Goal: Transaction & Acquisition: Book appointment/travel/reservation

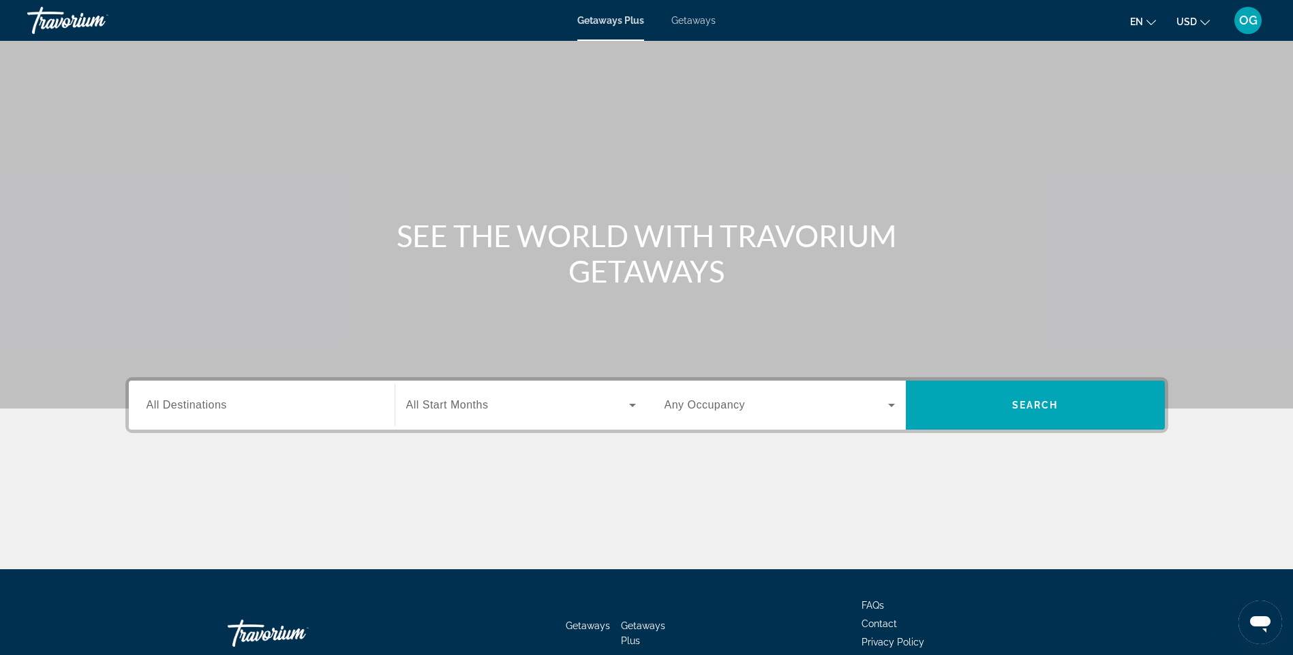
click at [251, 416] on div "Search widget" at bounding box center [261, 405] width 230 height 39
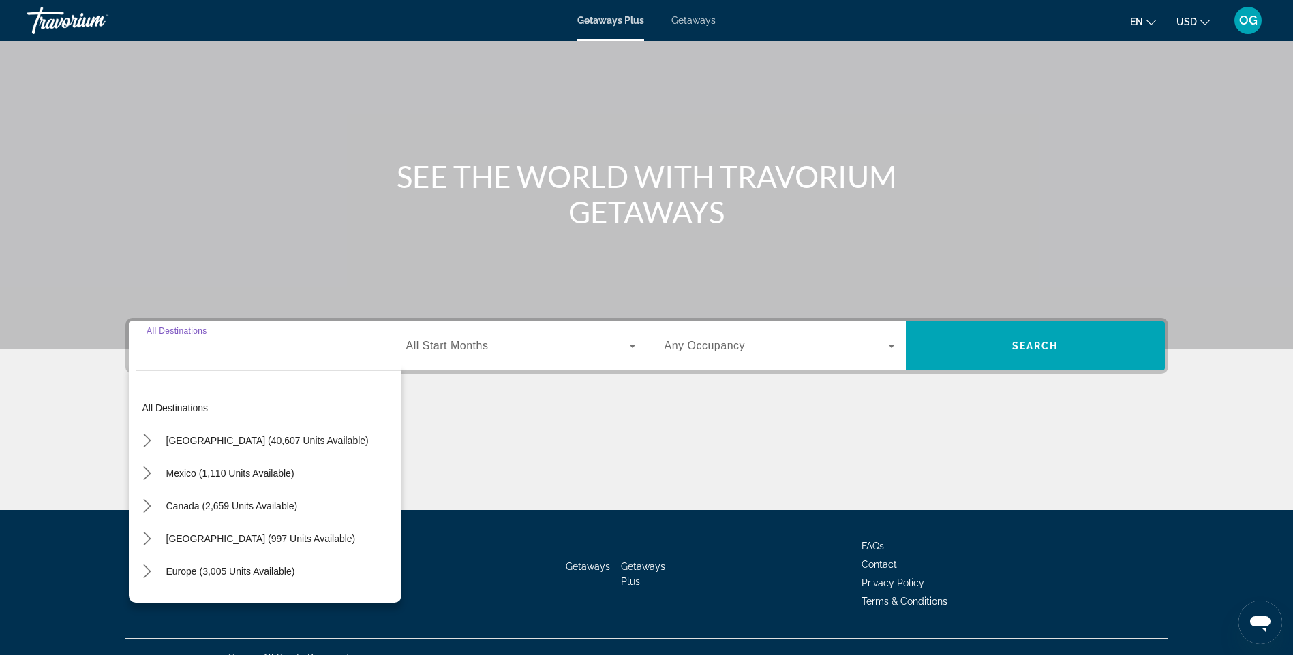
scroll to position [81, 0]
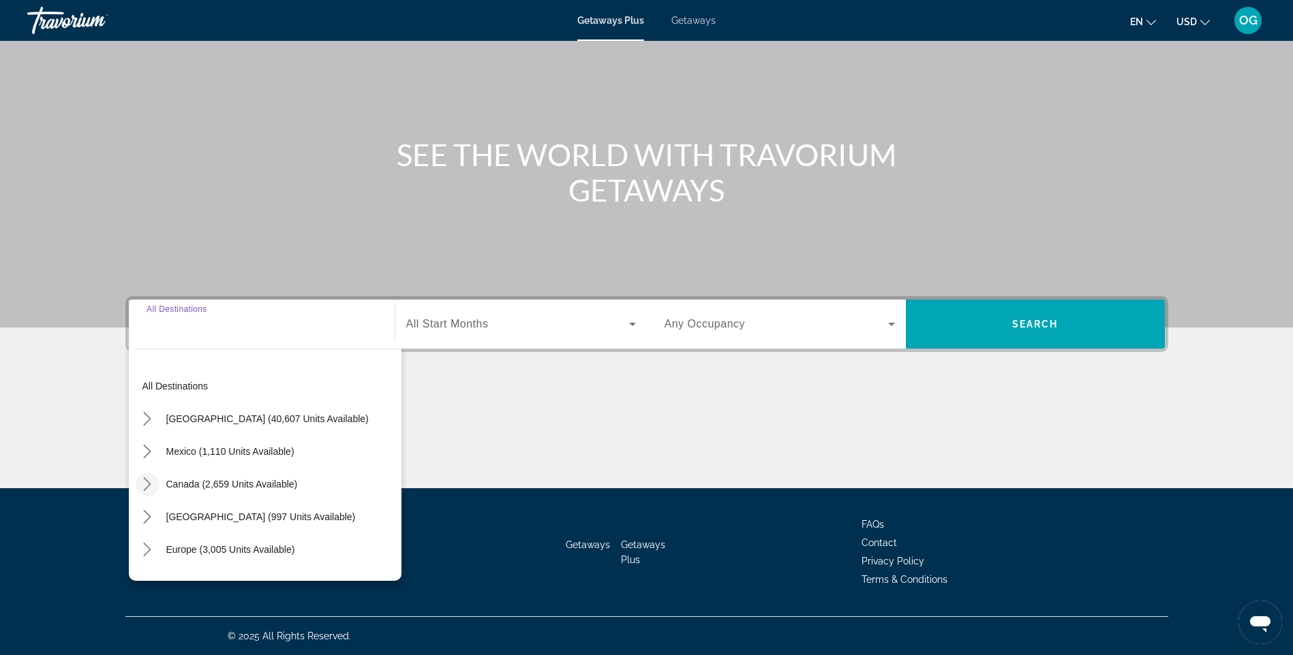
click at [149, 481] on icon "Toggle Canada (2,659 units available) submenu" at bounding box center [147, 485] width 14 height 14
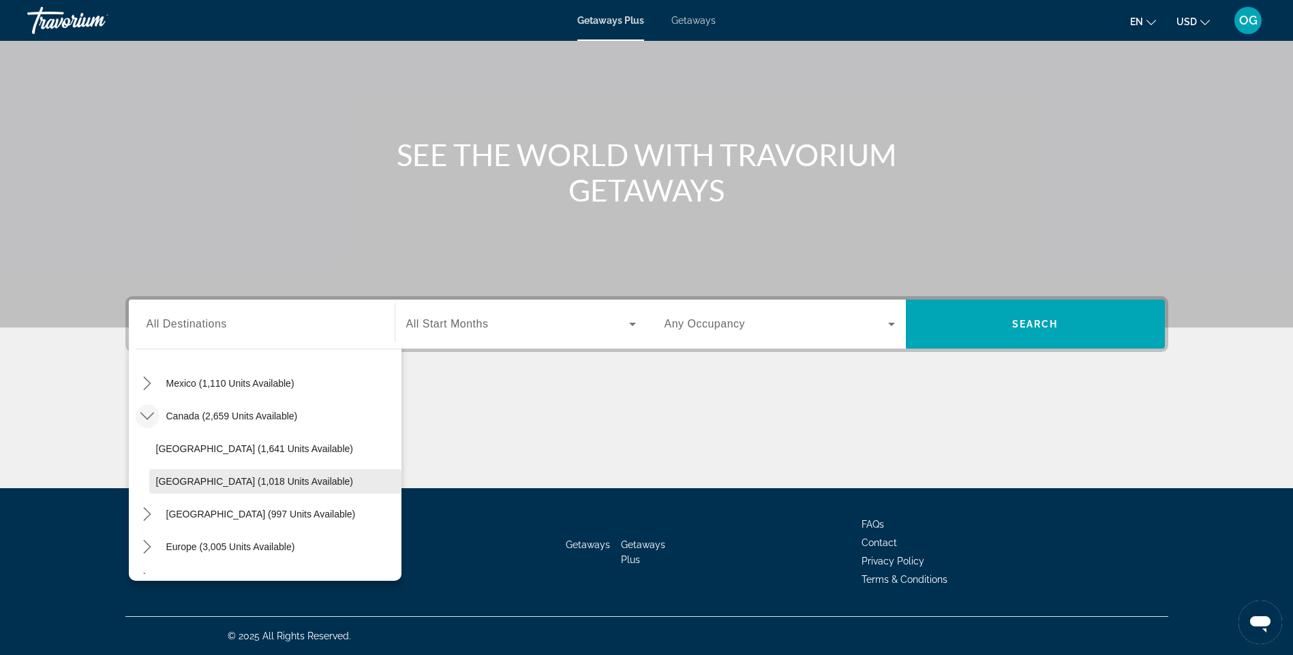
click at [187, 481] on span "[GEOGRAPHIC_DATA] (1,018 units available)" at bounding box center [254, 481] width 197 height 11
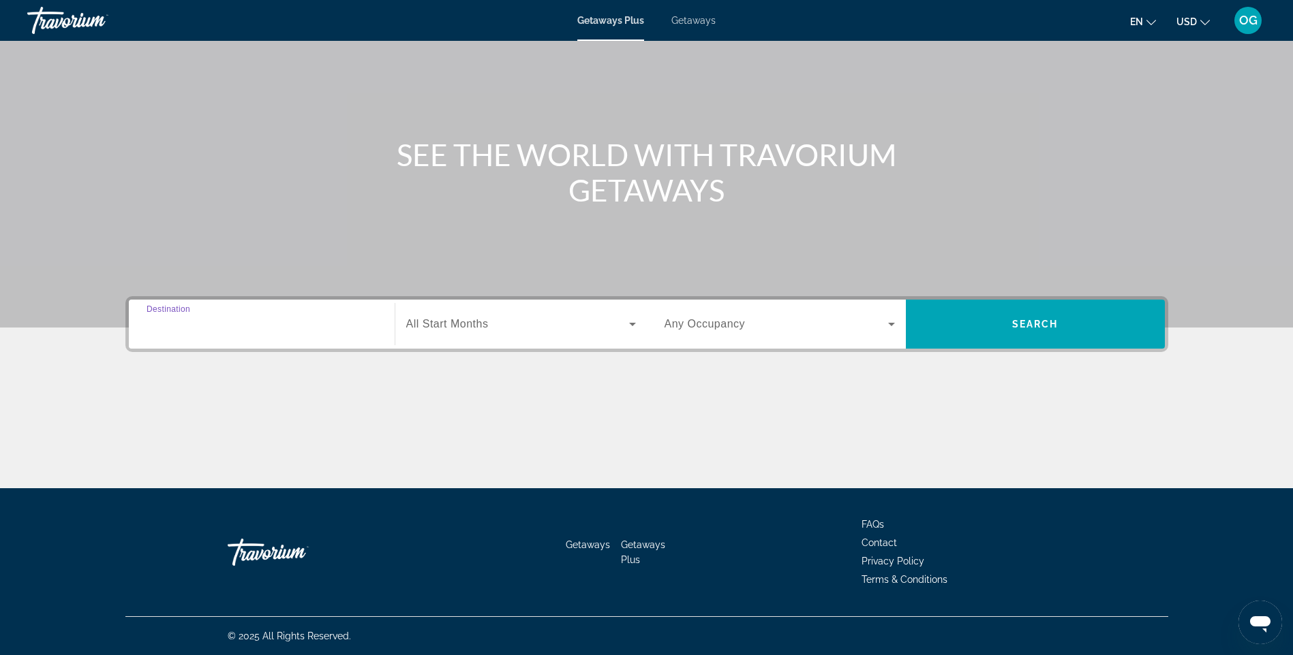
type input "**********"
click at [473, 329] on span "All Start Months" at bounding box center [447, 324] width 82 height 12
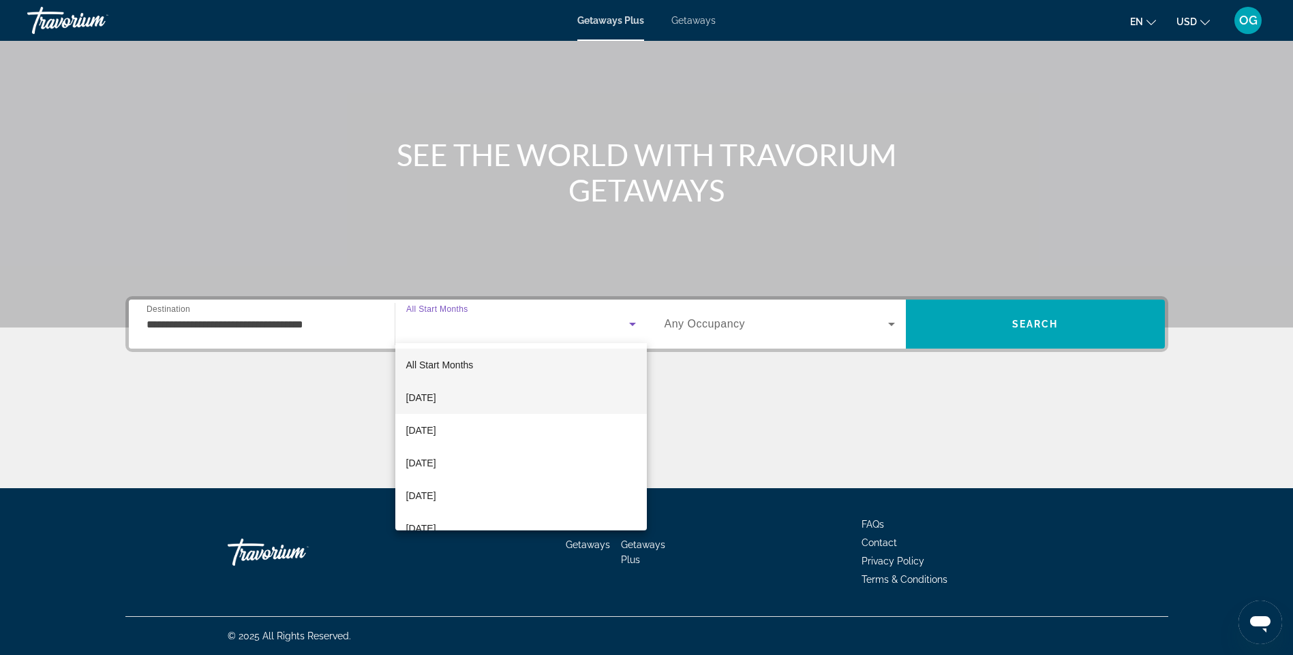
click at [471, 401] on mat-option "[DATE]" at bounding box center [520, 398] width 251 height 33
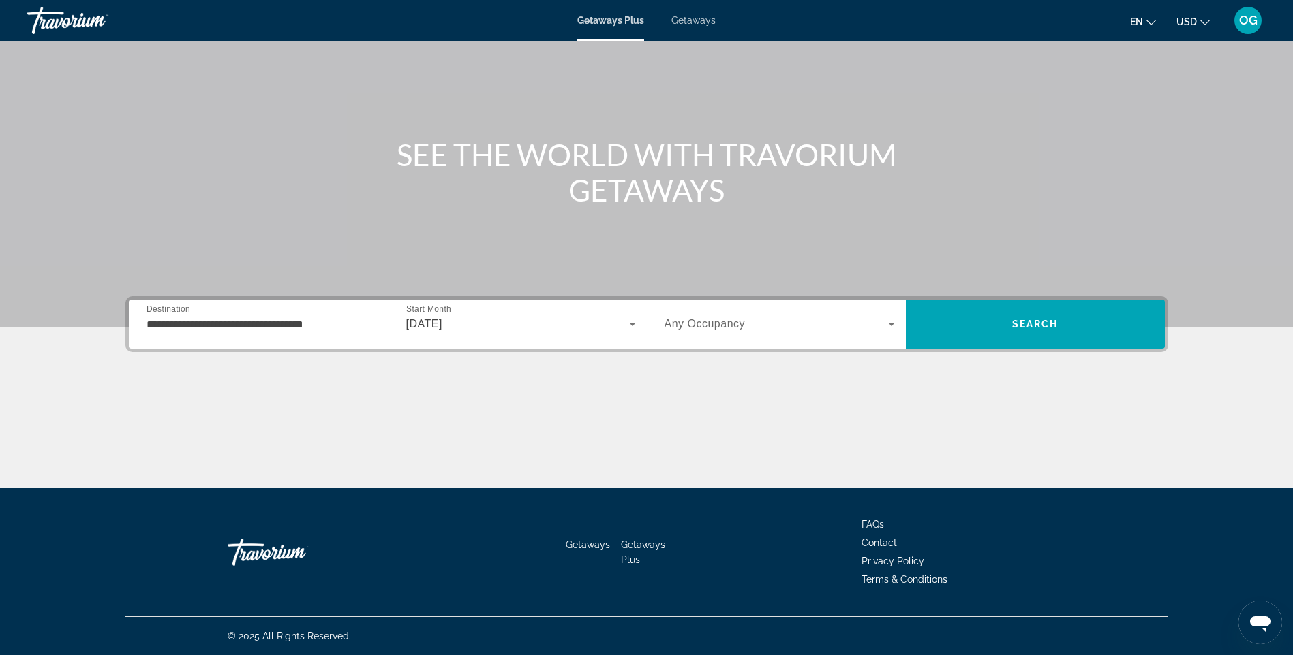
click at [709, 333] on div "Search widget" at bounding box center [779, 324] width 230 height 38
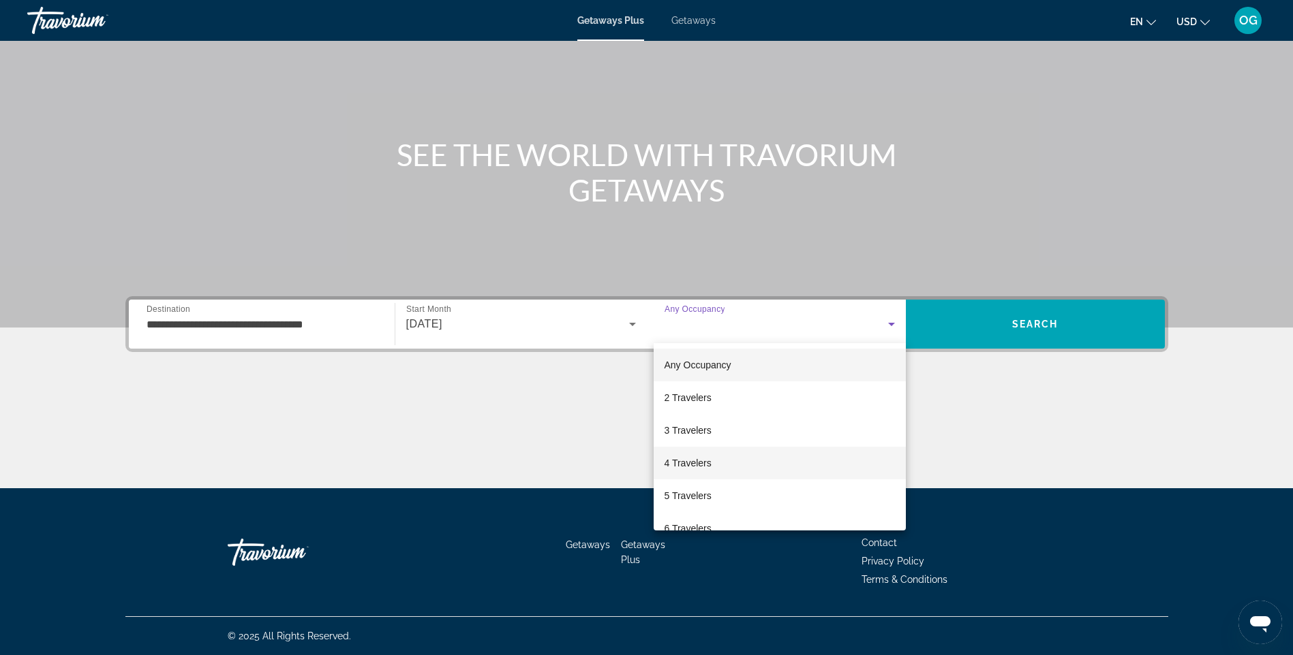
click at [705, 460] on span "4 Travelers" at bounding box center [687, 463] width 47 height 16
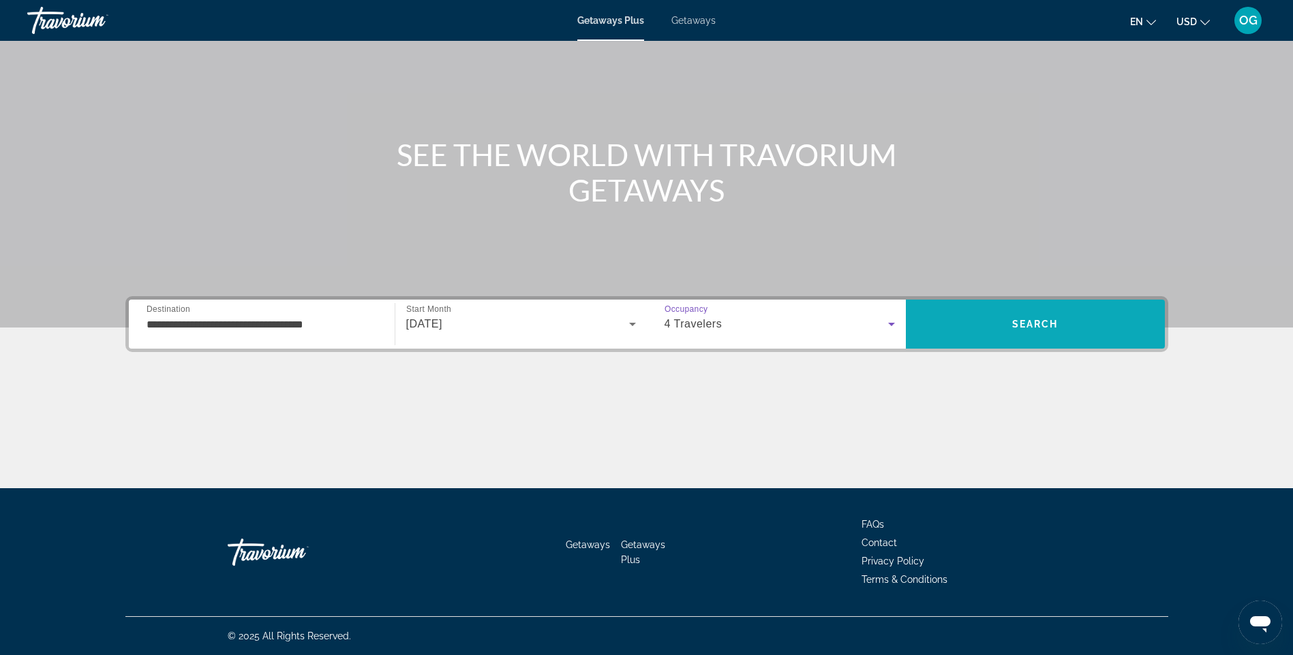
click at [986, 317] on span "Search" at bounding box center [1035, 324] width 259 height 33
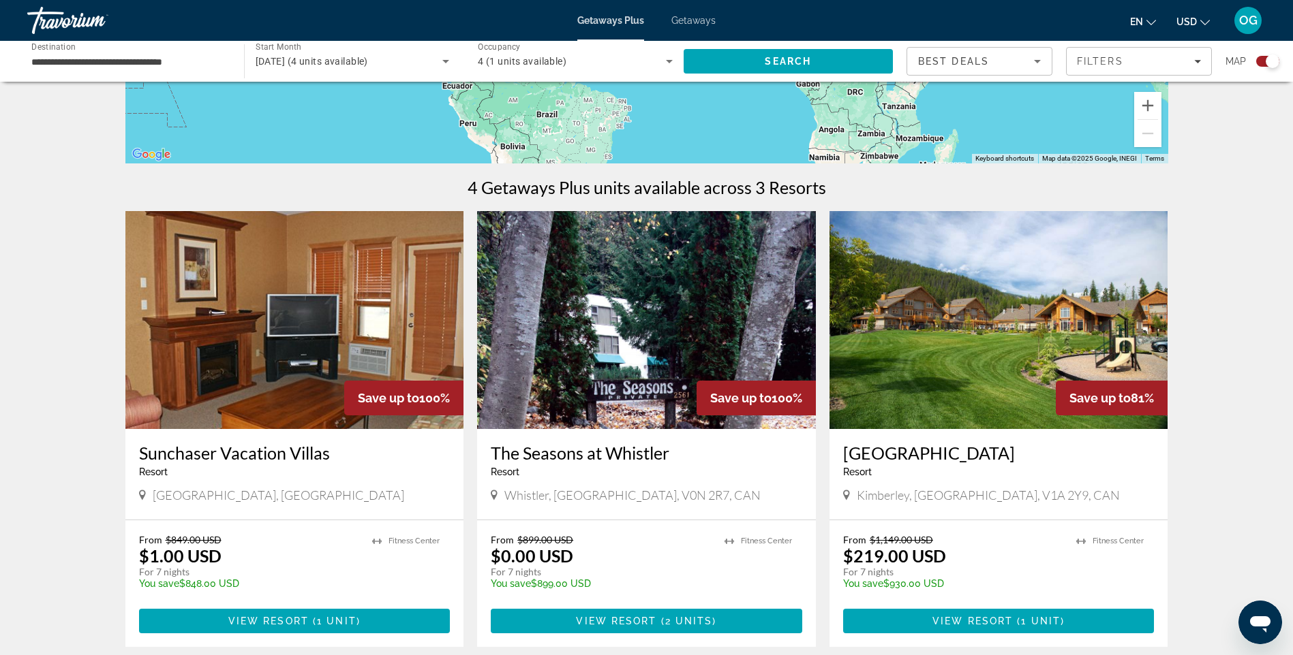
scroll to position [172, 0]
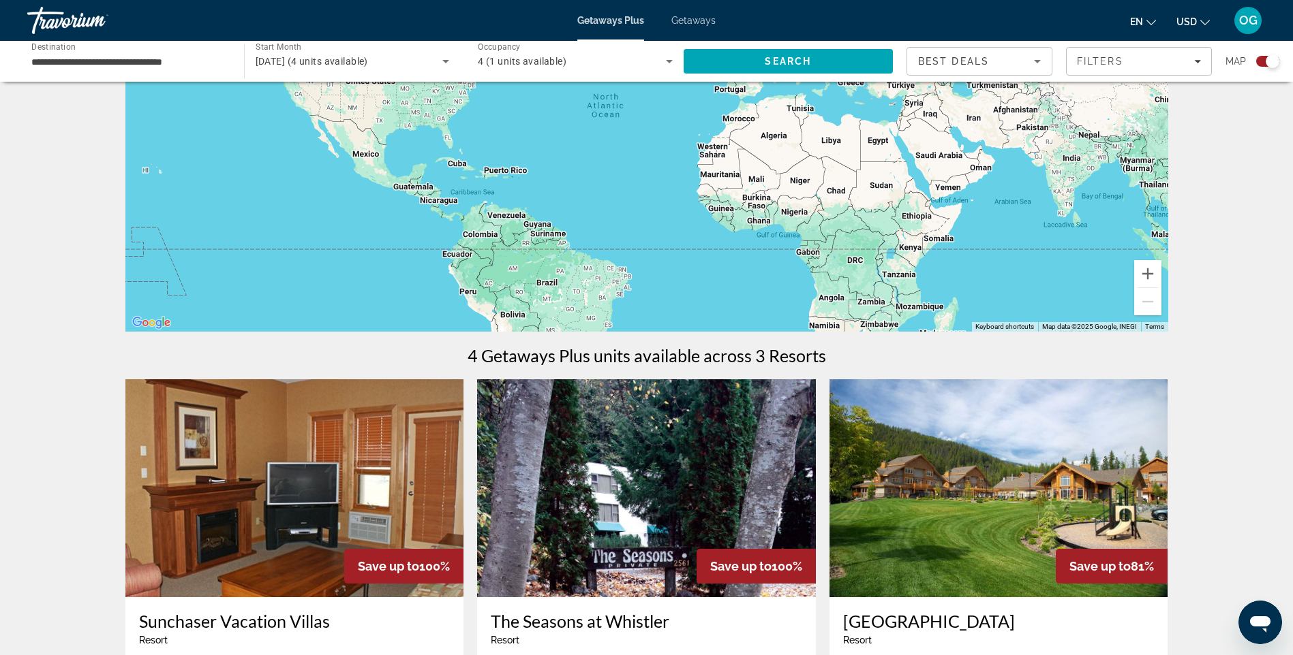
click at [368, 59] on span "[DATE] (4 units available)" at bounding box center [312, 61] width 112 height 11
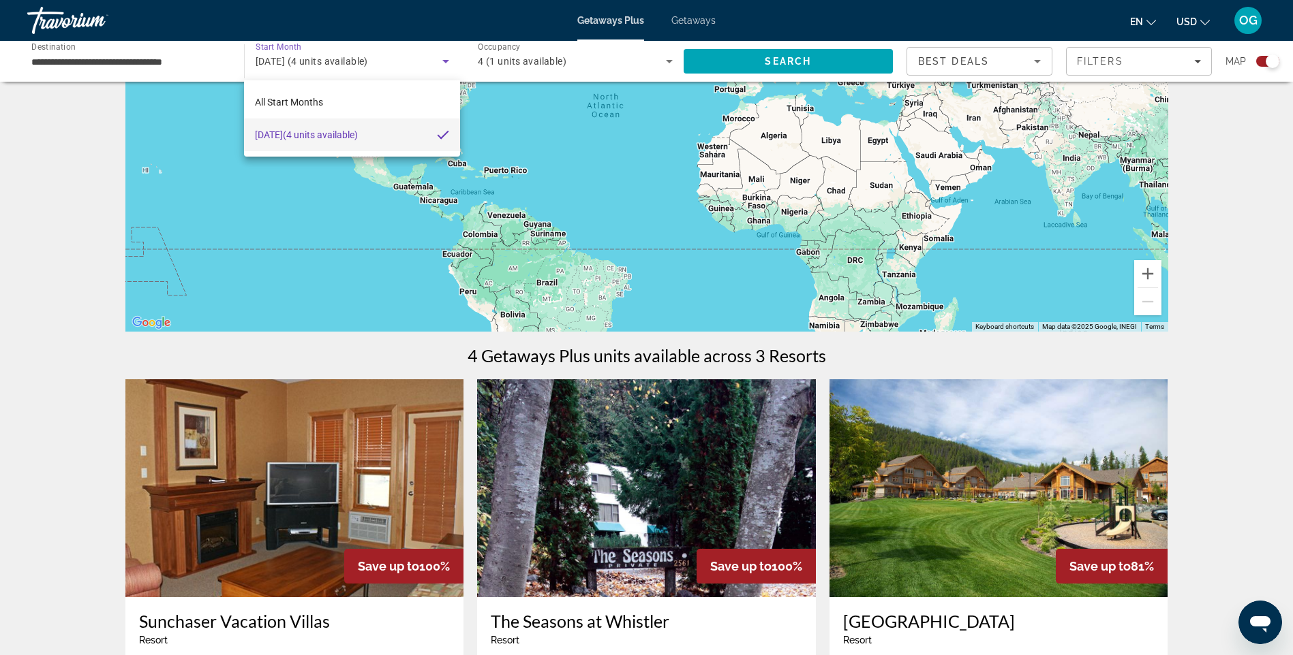
click at [699, 21] on div at bounding box center [646, 327] width 1293 height 655
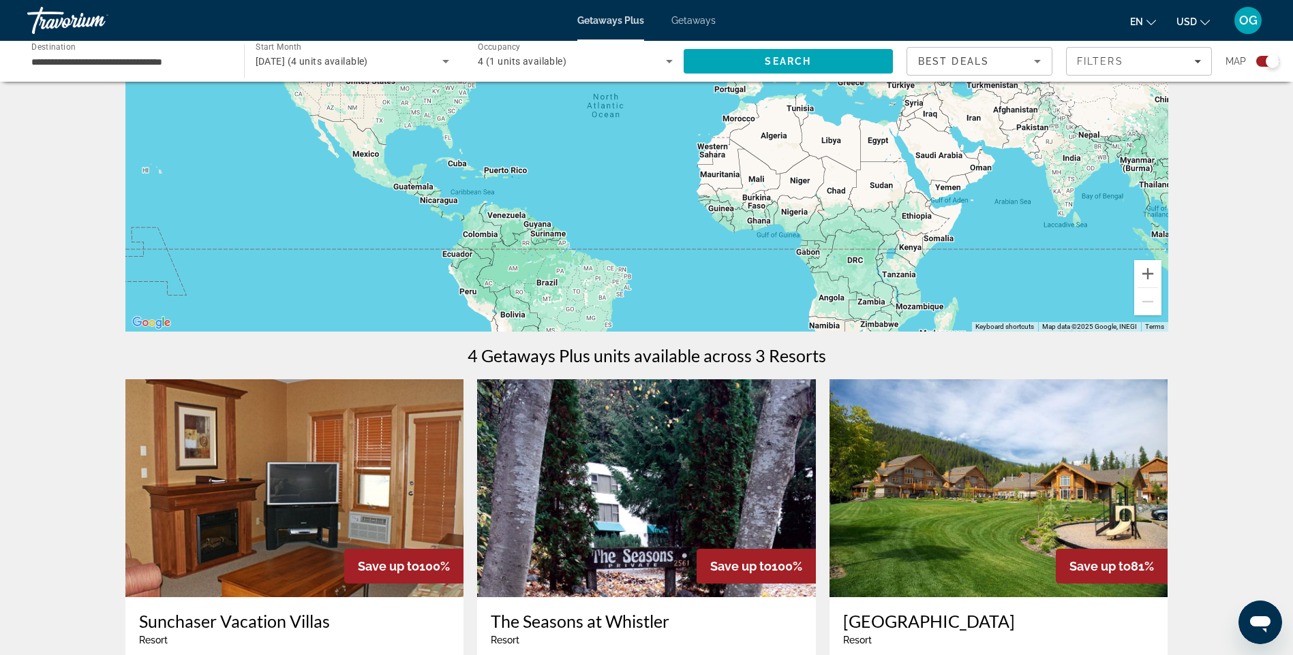
click at [699, 21] on span "Getaways" at bounding box center [693, 20] width 44 height 11
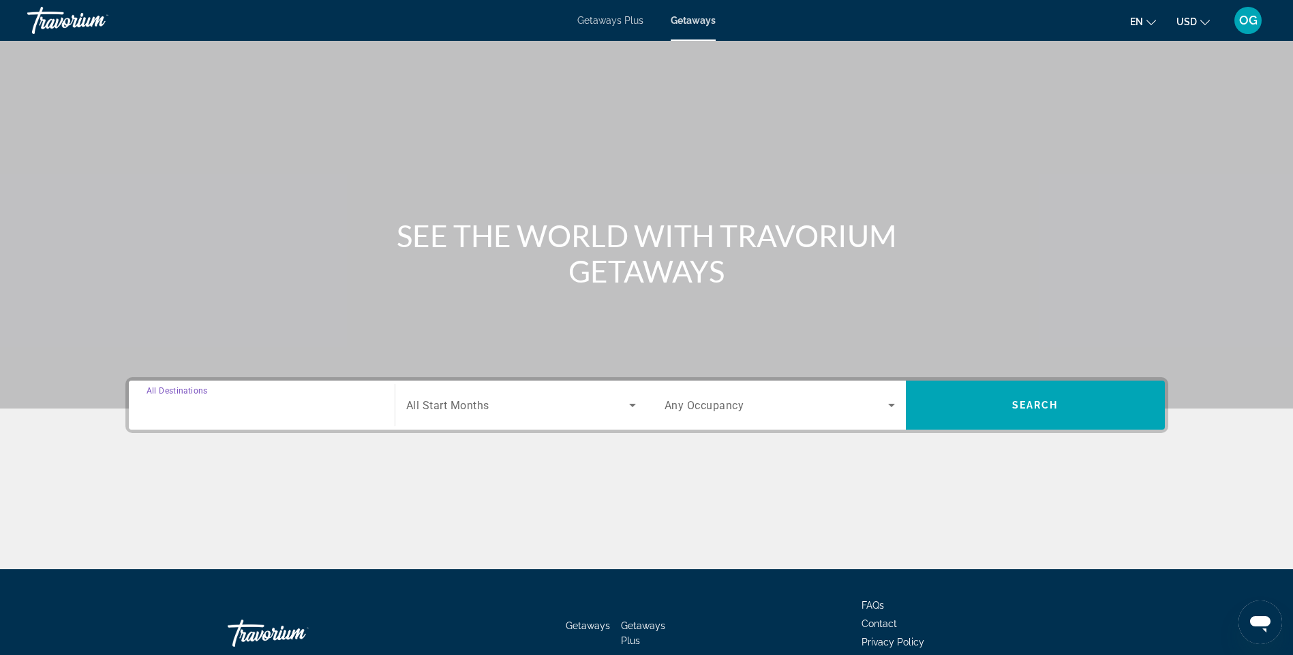
click at [265, 412] on input "Destination All Destinations" at bounding box center [261, 406] width 230 height 16
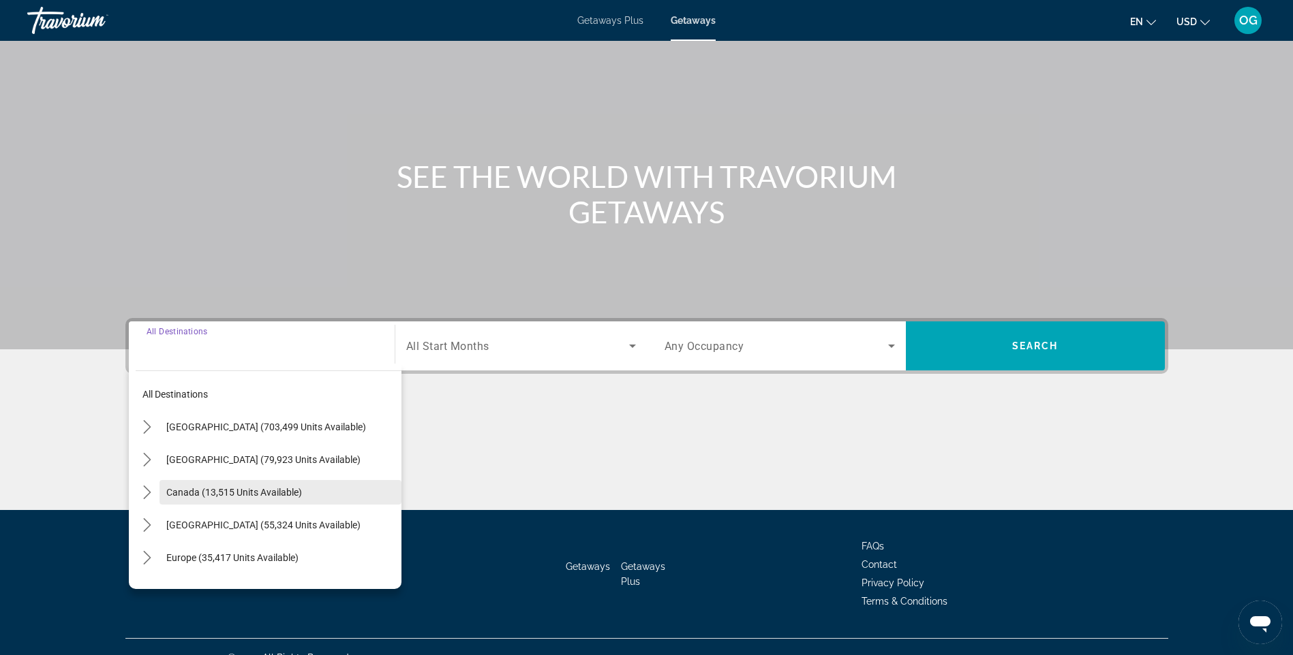
scroll to position [81, 0]
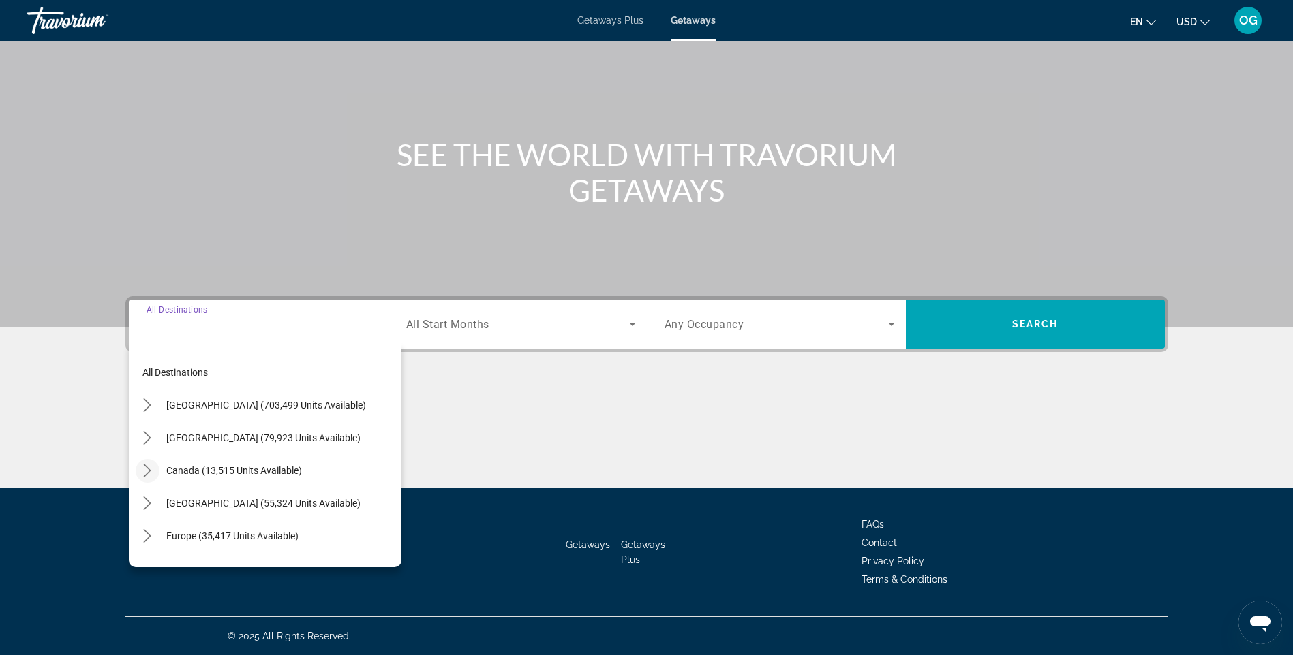
click at [150, 469] on icon "Toggle Canada (13,515 units available) submenu" at bounding box center [147, 471] width 14 height 14
click at [202, 534] on span "[GEOGRAPHIC_DATA] (6,572 units available)" at bounding box center [250, 536] width 189 height 11
type input "**********"
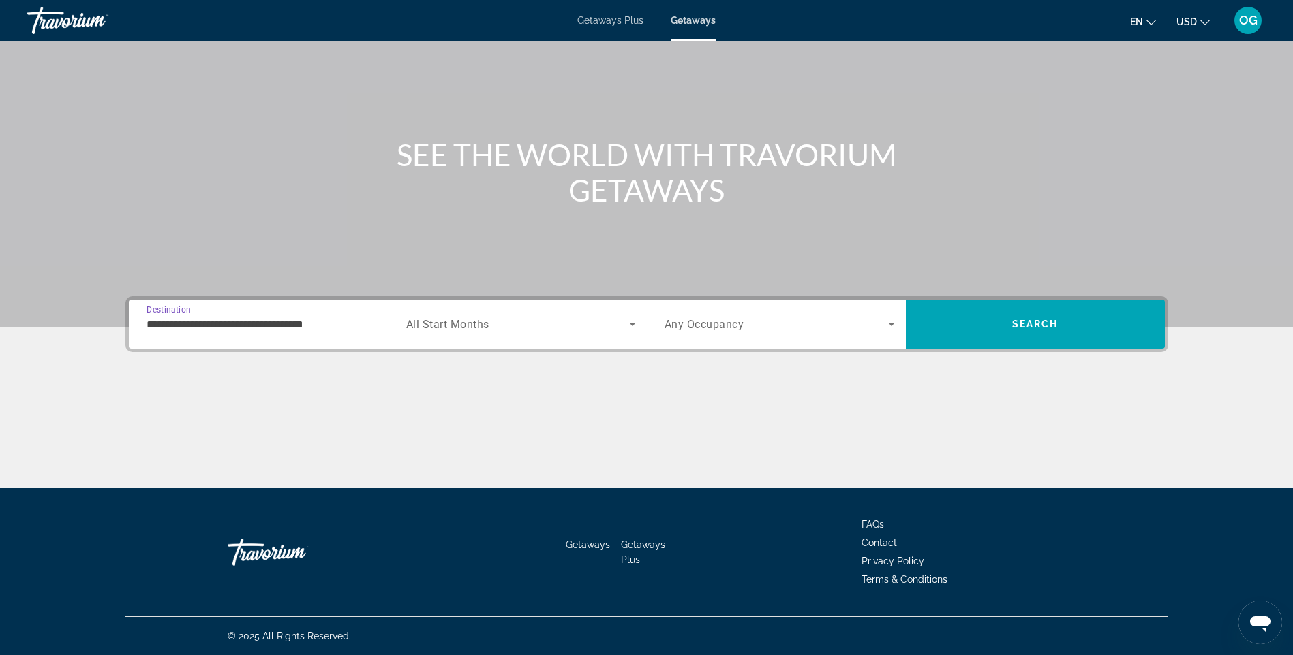
click at [514, 334] on div "Search widget" at bounding box center [521, 324] width 230 height 38
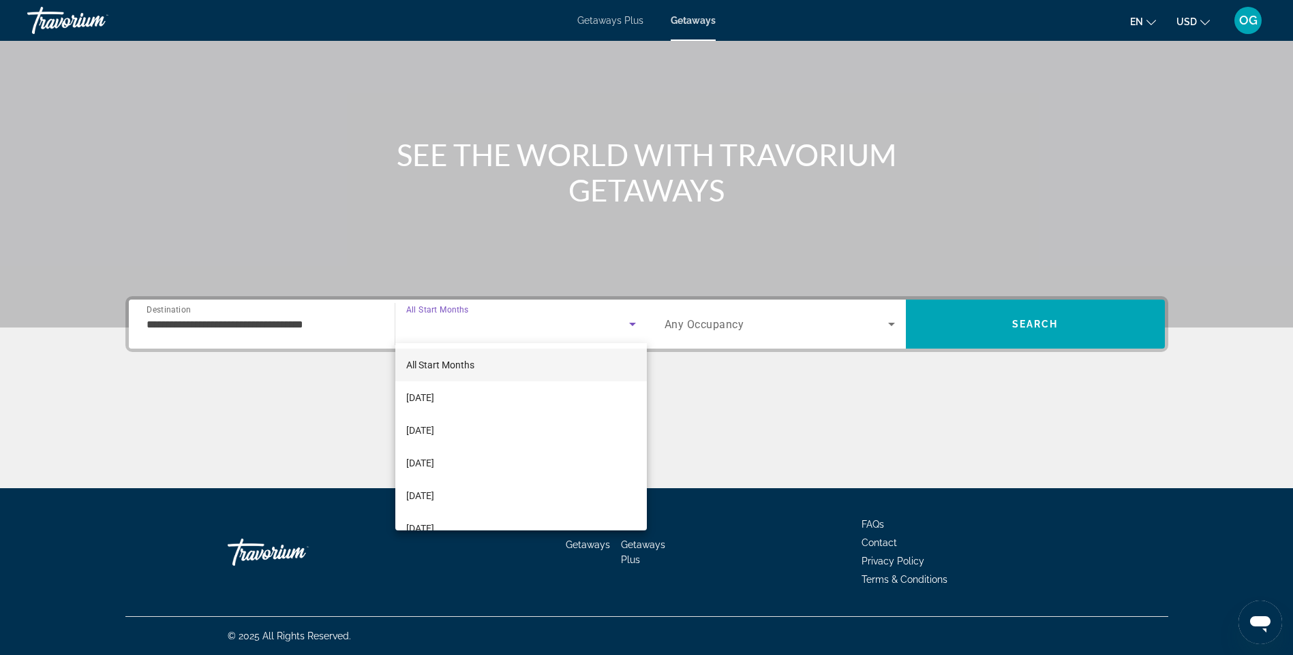
drag, startPoint x: 478, startPoint y: 403, endPoint x: 553, endPoint y: 397, distance: 75.9
click at [478, 403] on mat-option "[DATE]" at bounding box center [520, 398] width 251 height 33
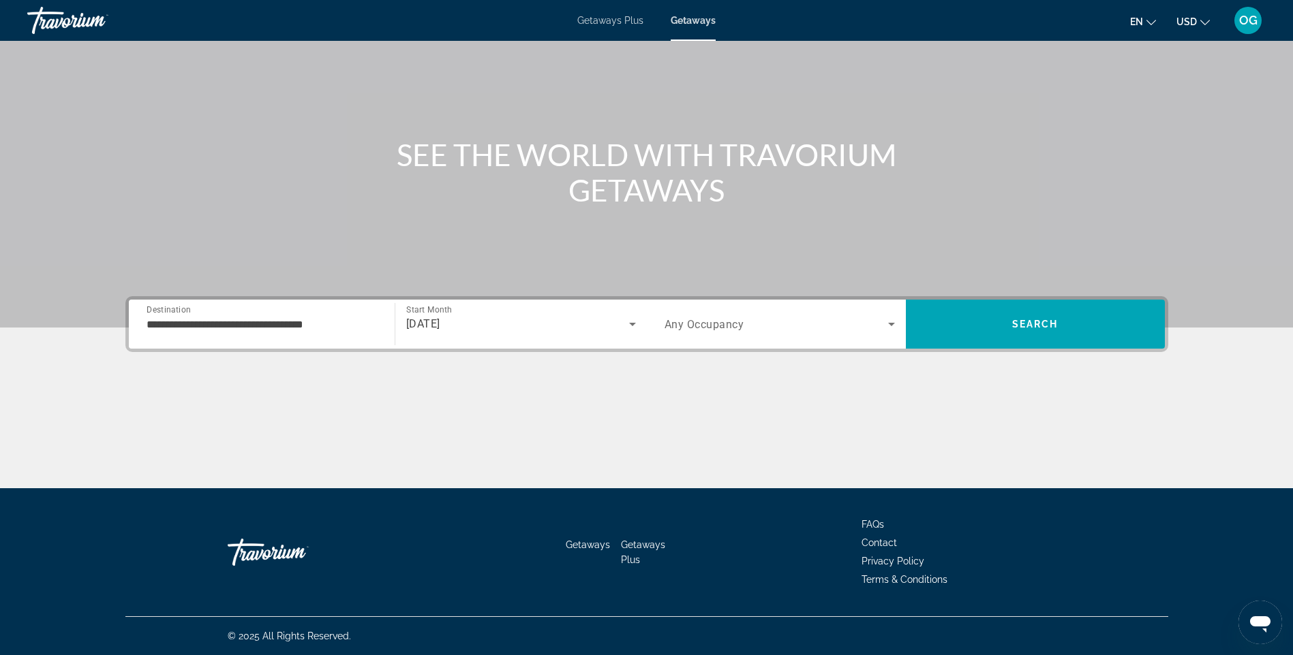
click at [728, 333] on div "Search widget" at bounding box center [779, 324] width 230 height 38
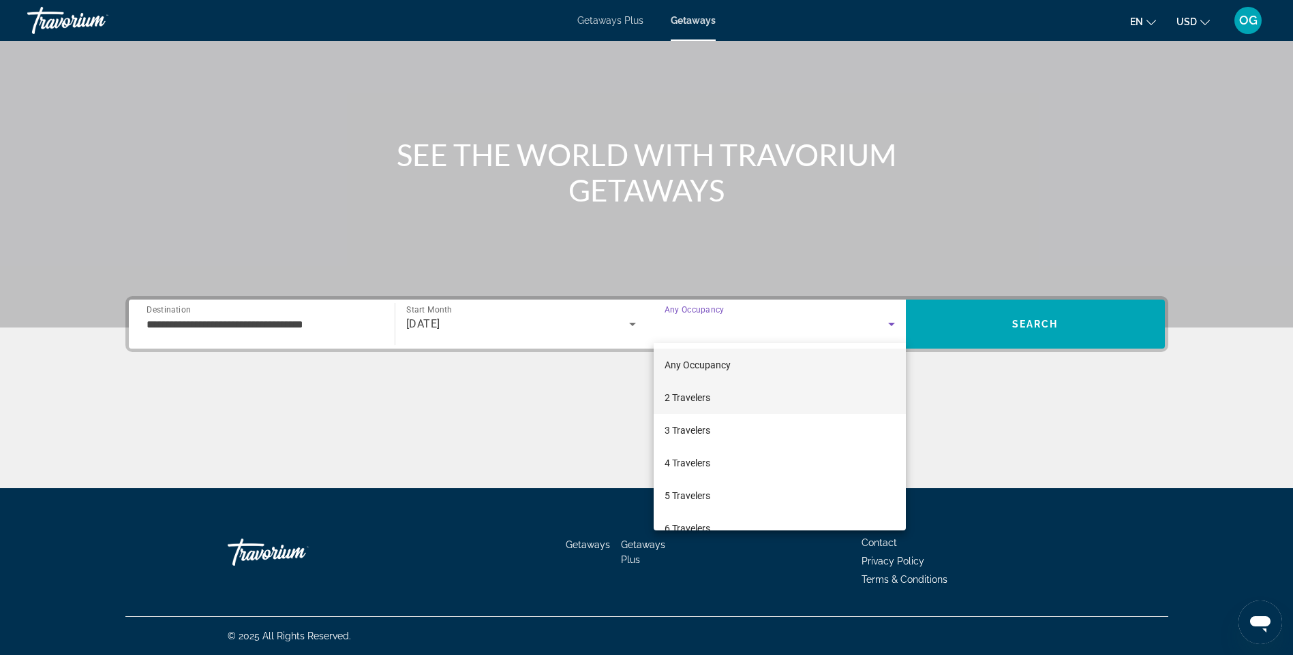
click at [716, 400] on mat-option "2 Travelers" at bounding box center [779, 398] width 252 height 33
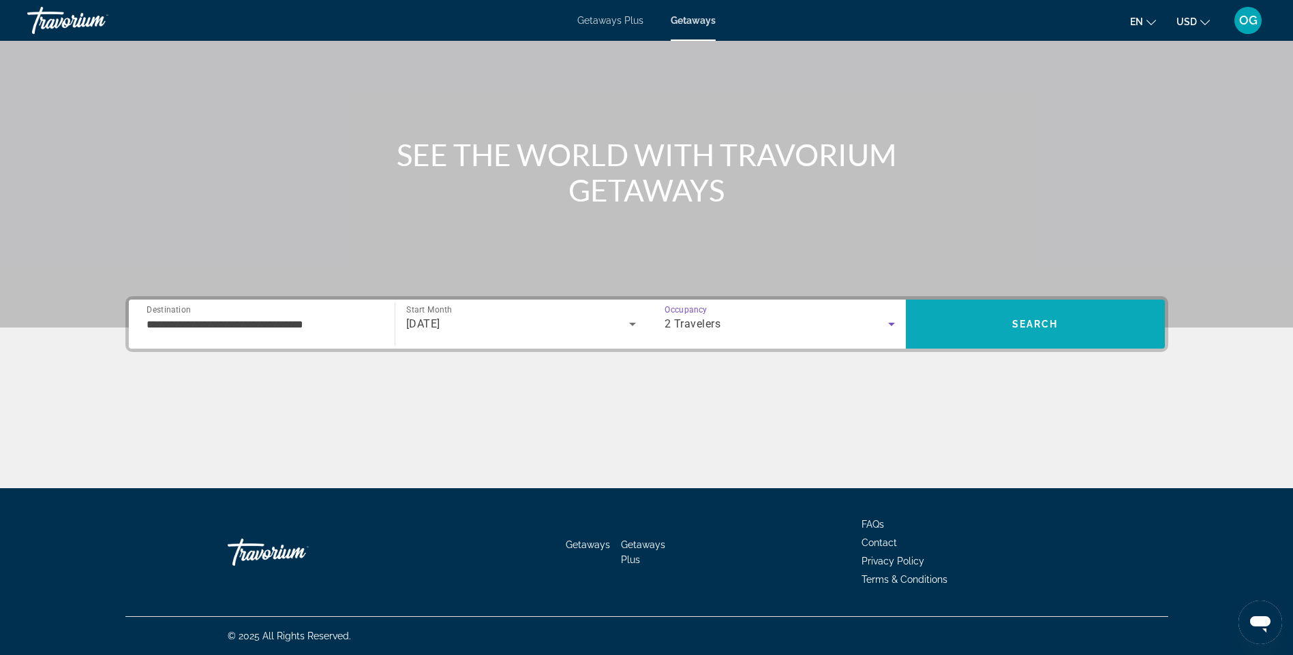
click at [1026, 318] on span "Search" at bounding box center [1035, 324] width 259 height 33
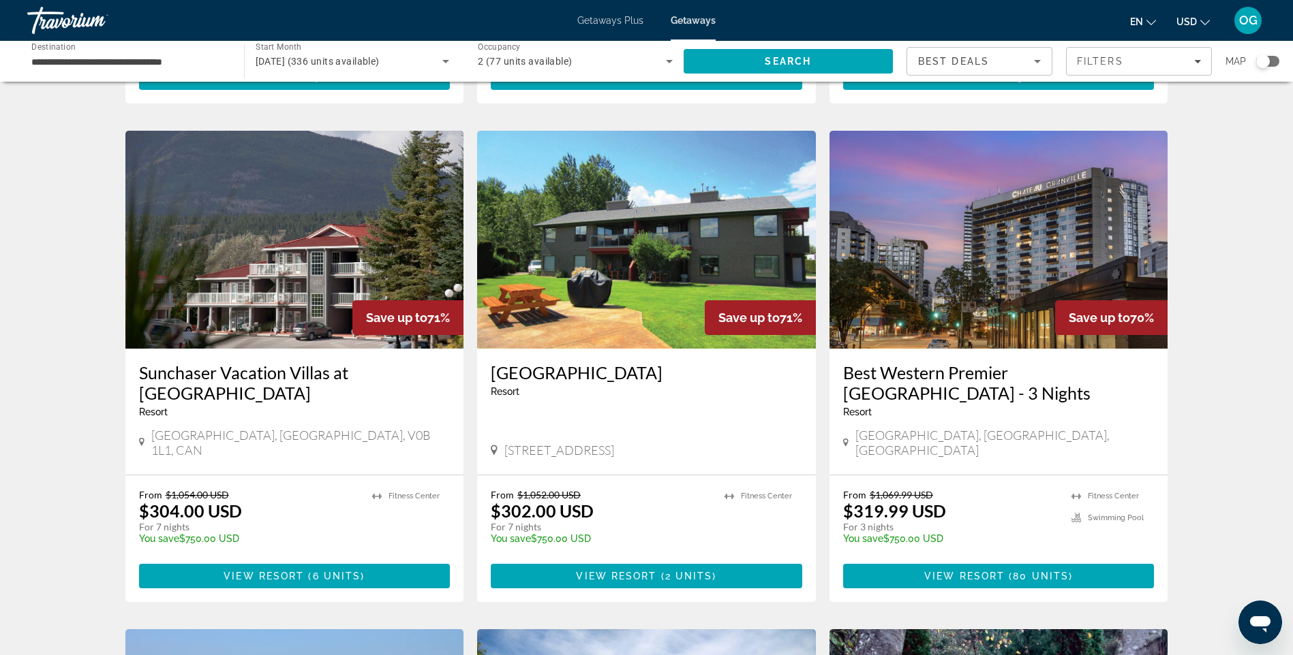
scroll to position [204, 0]
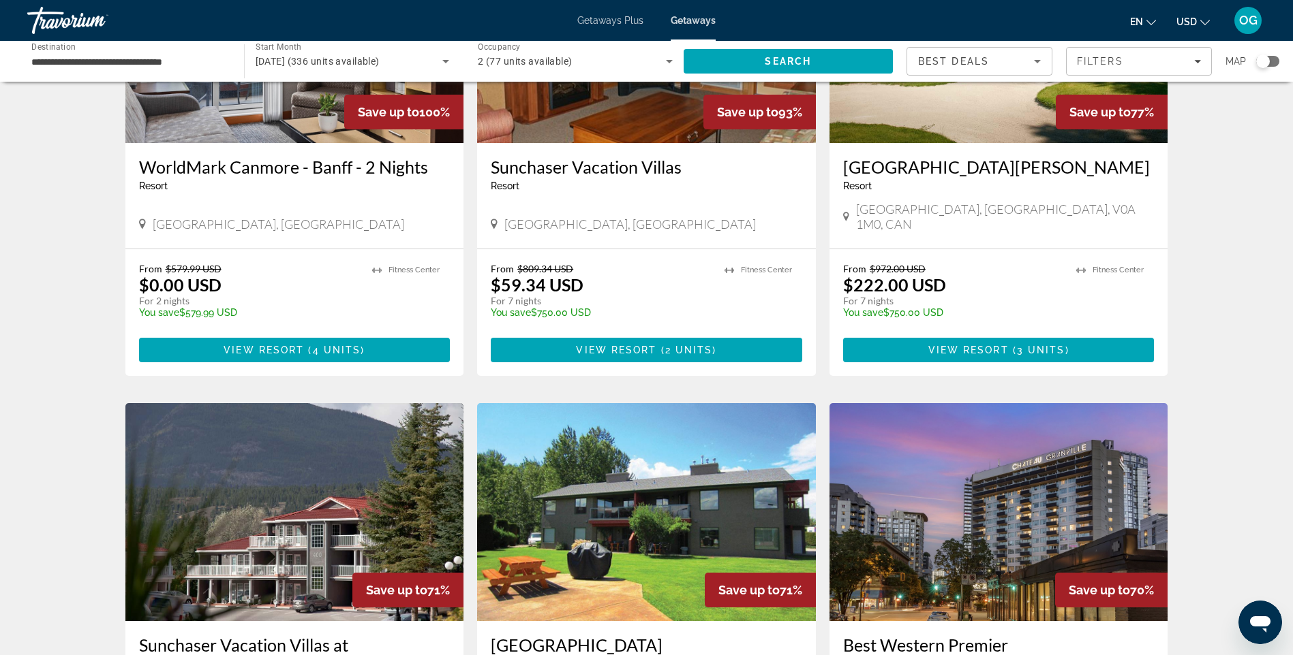
click at [1209, 17] on ul "en English Español Français Italiano Português русский USD USD ($) MXN (Mex$) C…" at bounding box center [1180, 21] width 100 height 22
click at [1204, 22] on icon "Change currency" at bounding box center [1205, 23] width 10 height 10
click at [1168, 89] on button "CAD (Can$)" at bounding box center [1165, 90] width 67 height 18
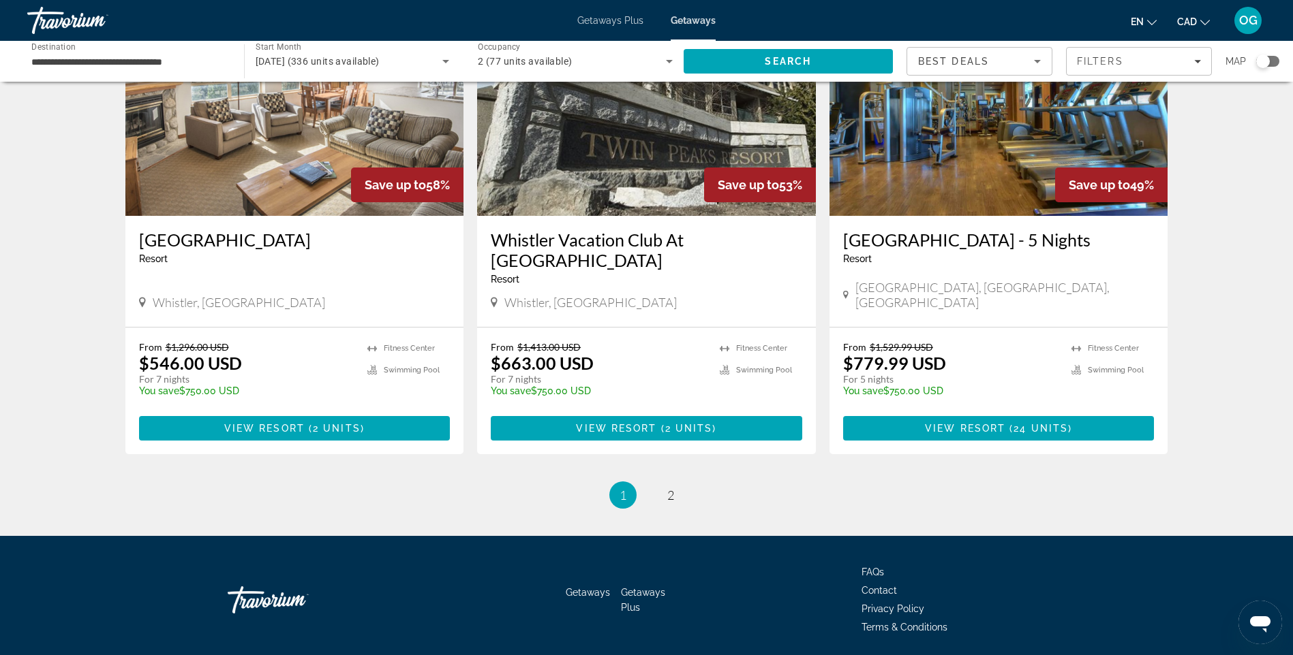
scroll to position [1590, 0]
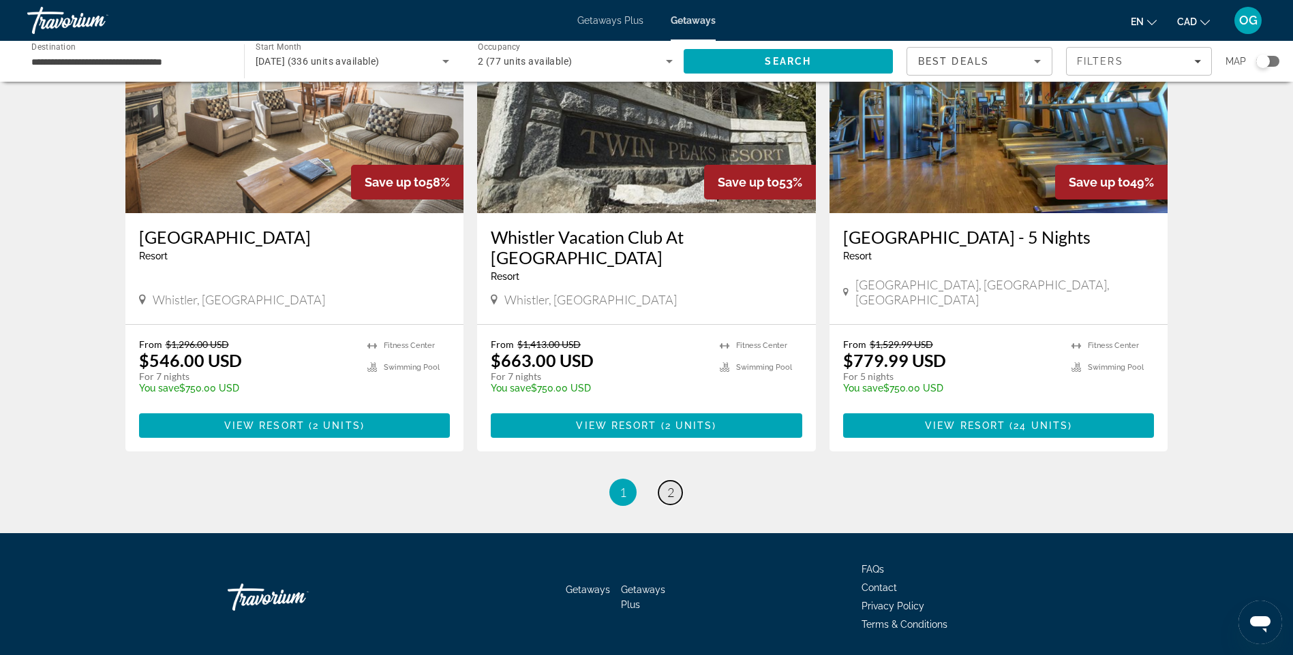
click at [667, 485] on span "2" at bounding box center [670, 492] width 7 height 15
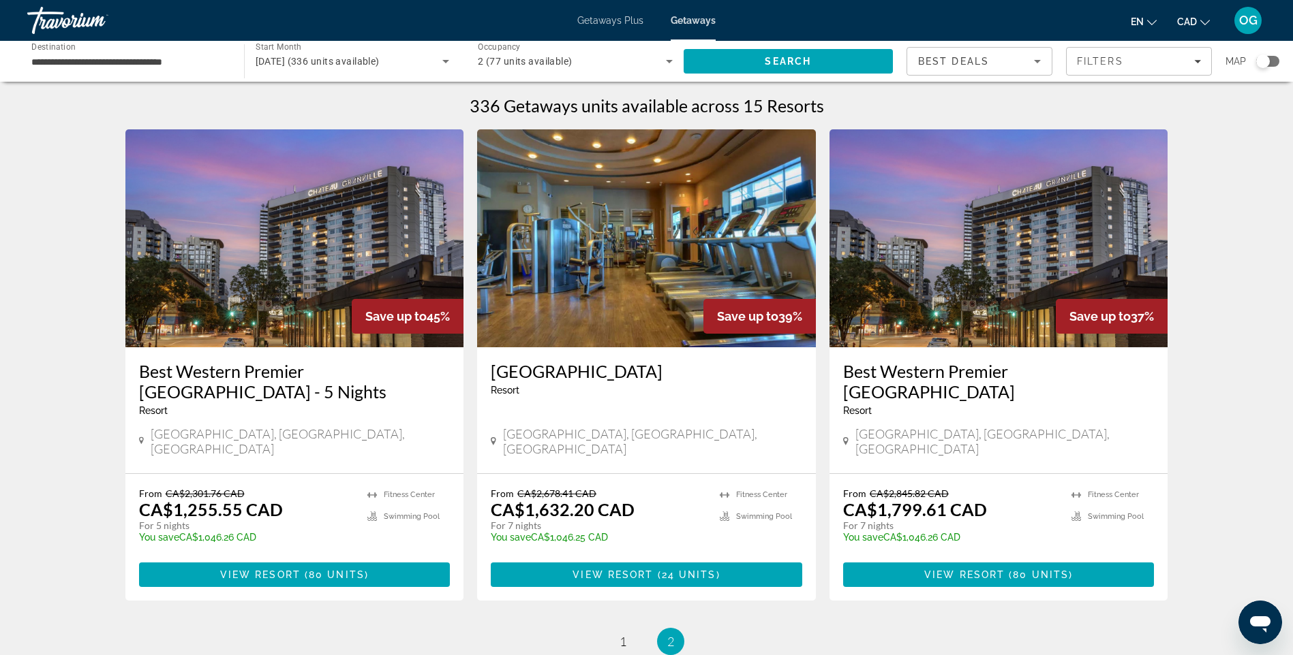
scroll to position [200, 0]
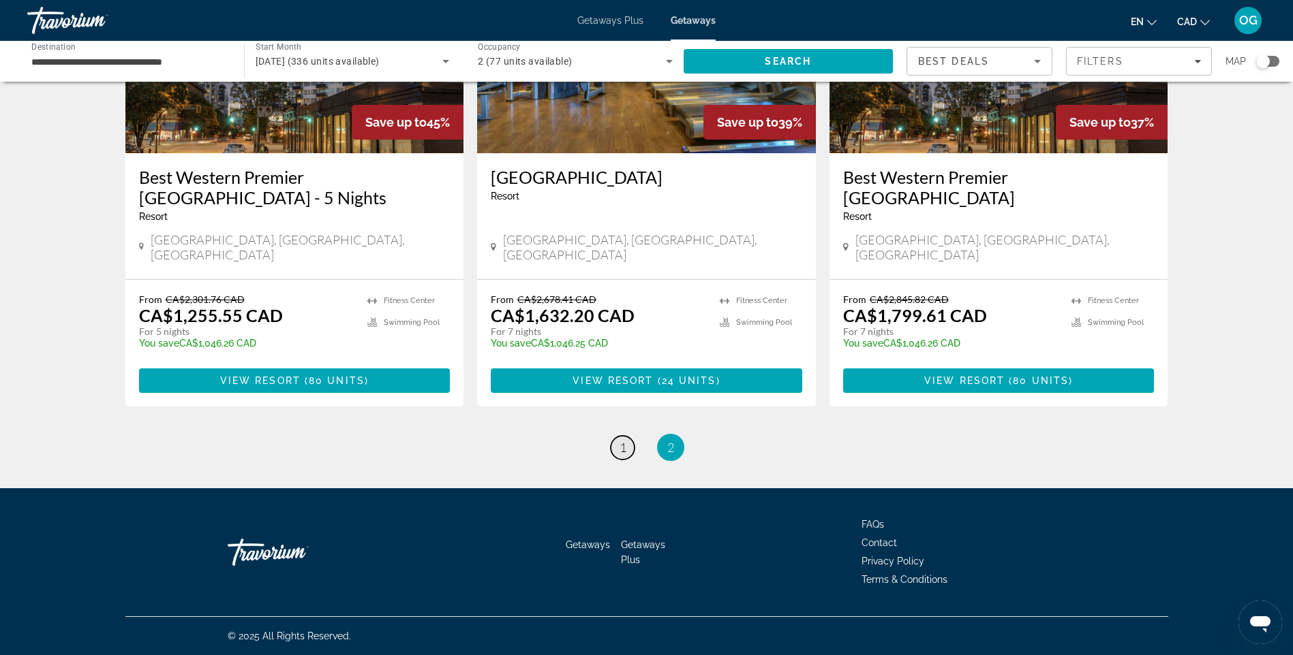
click at [622, 450] on span "1" at bounding box center [622, 447] width 7 height 15
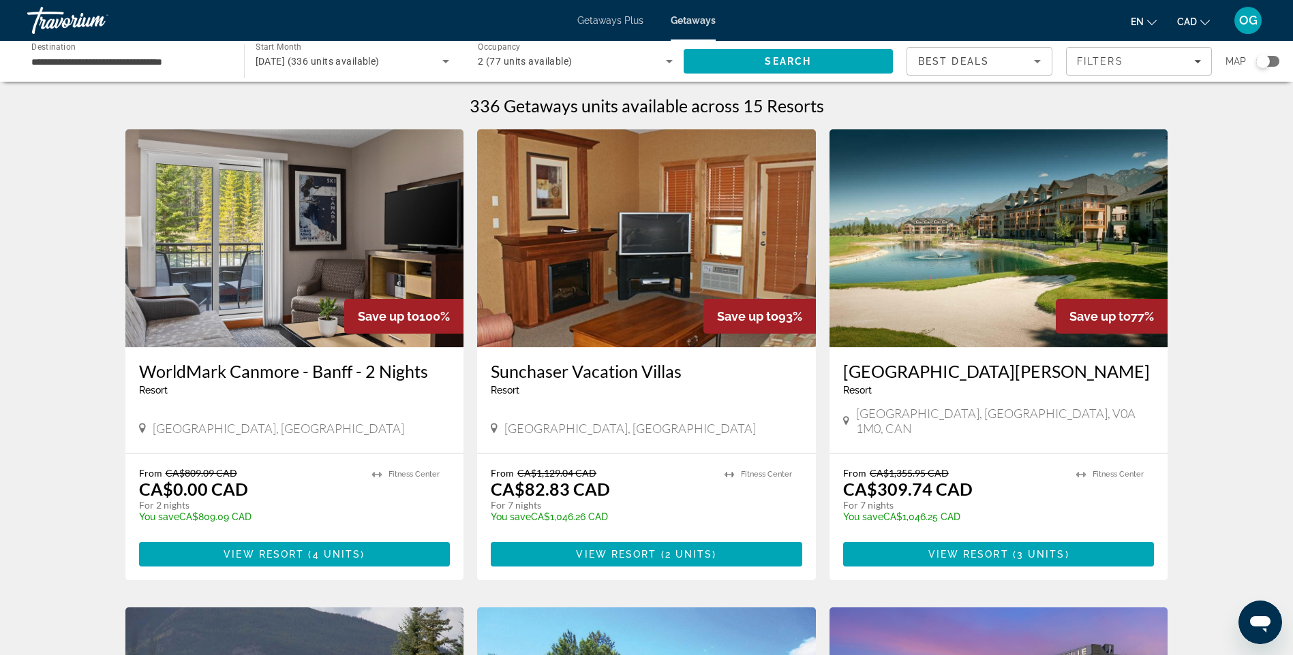
click at [281, 294] on img "Main content" at bounding box center [294, 238] width 339 height 218
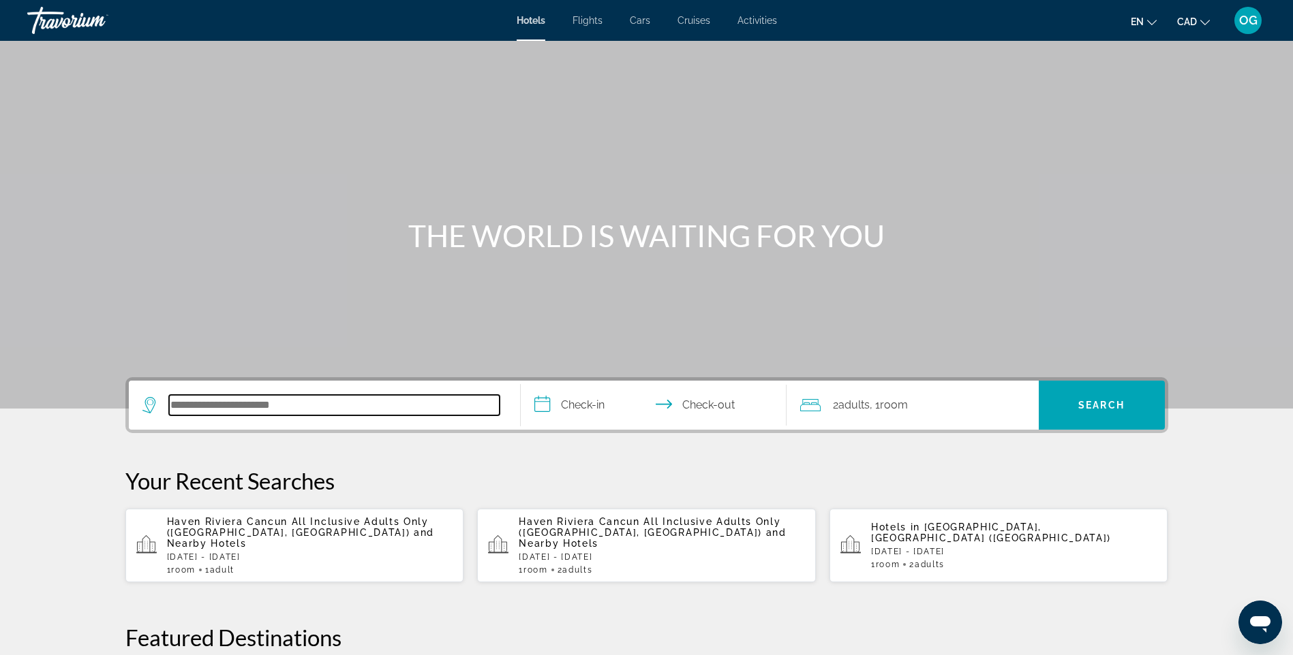
click at [294, 407] on input "Search hotel destination" at bounding box center [334, 405] width 330 height 20
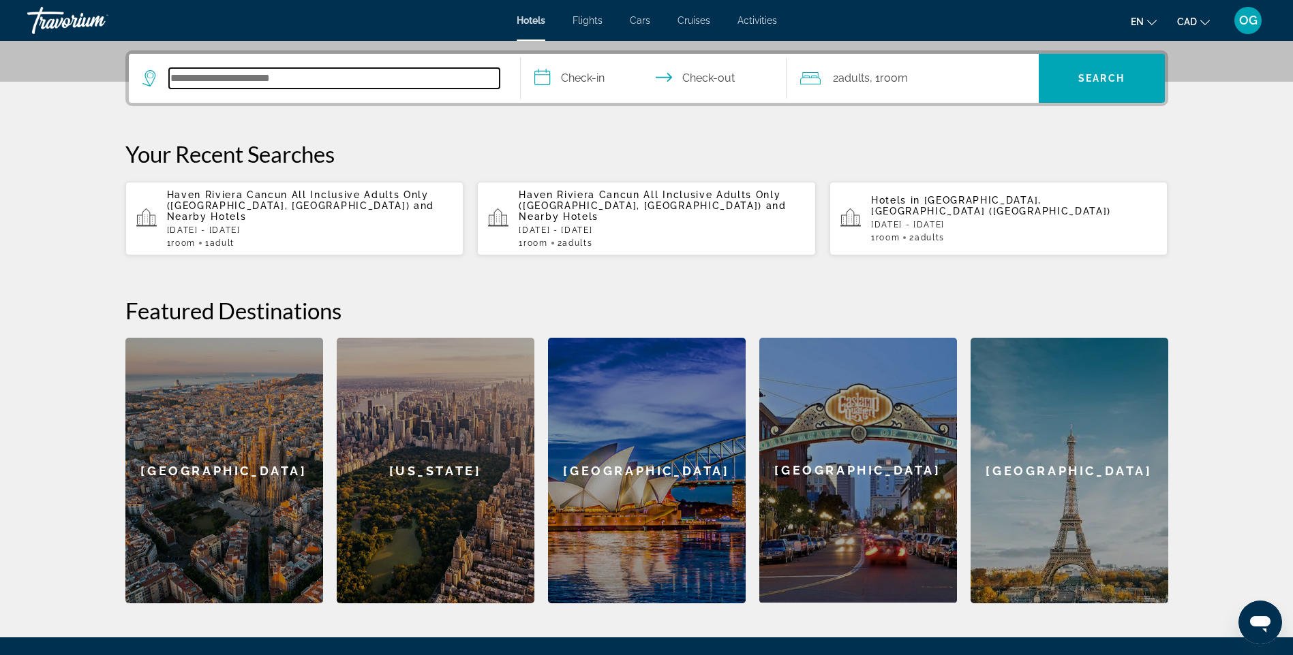
scroll to position [333, 0]
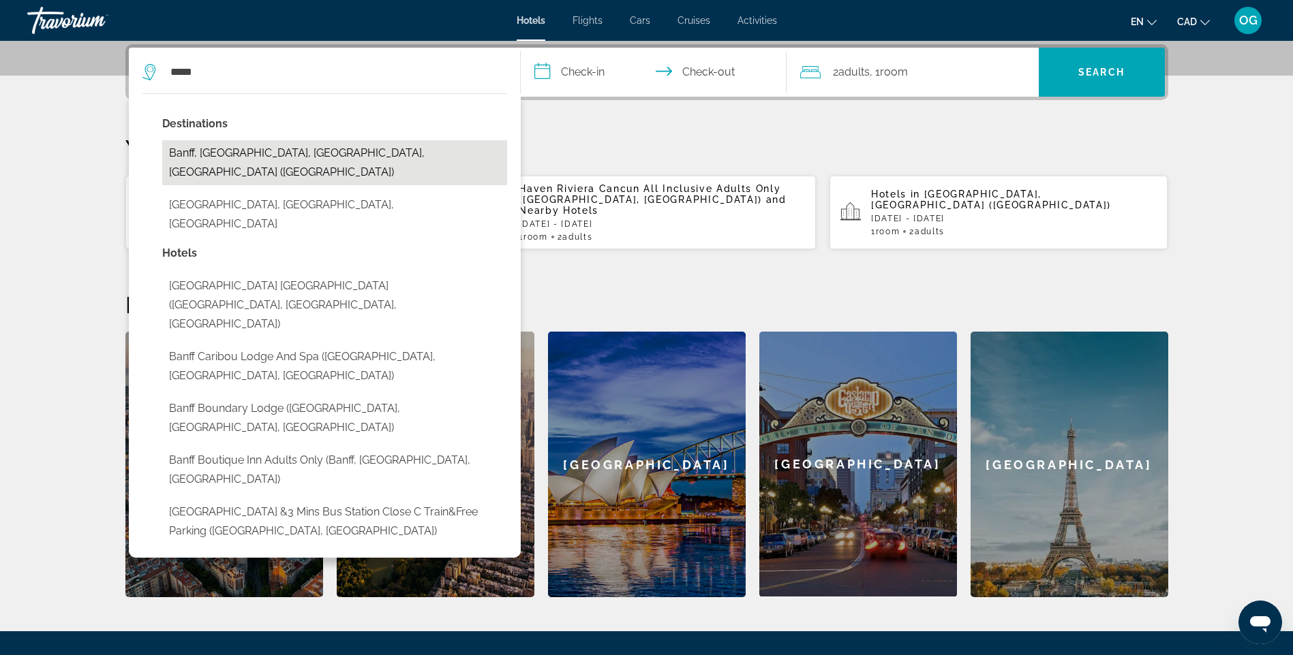
click at [231, 158] on button "Banff, Banff National Park, AB, Canada (YBA)" at bounding box center [334, 162] width 345 height 45
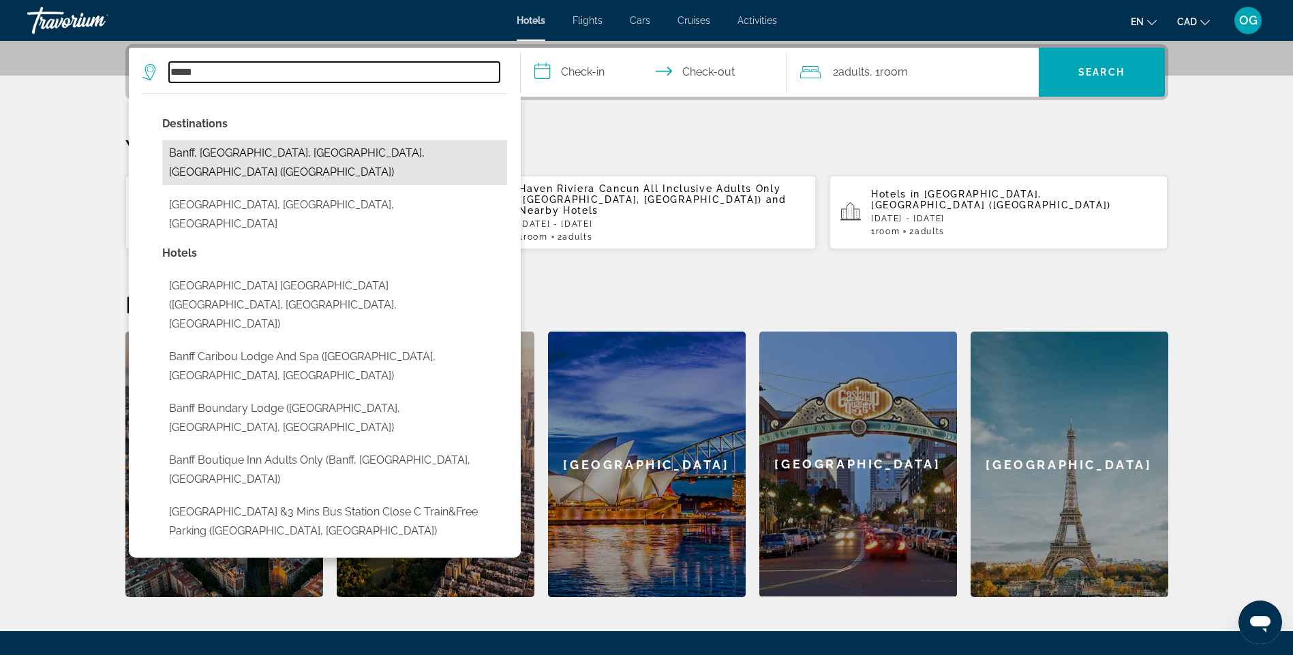
type input "**********"
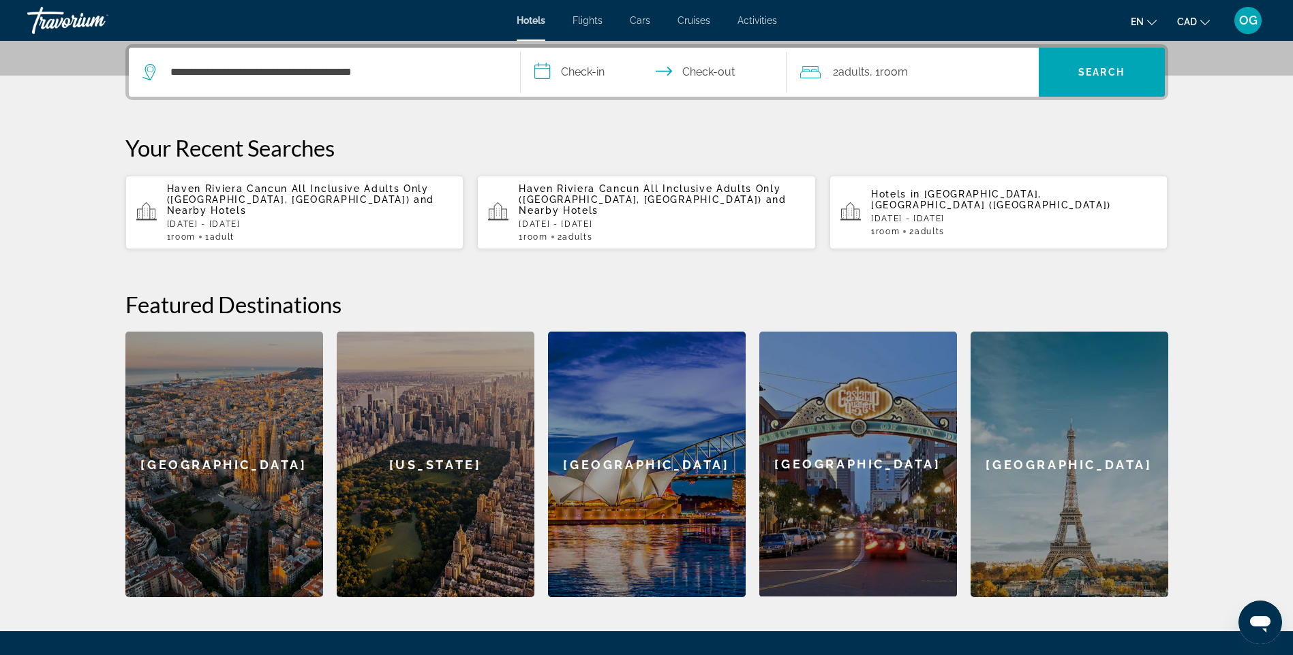
click at [561, 63] on input "**********" at bounding box center [656, 74] width 271 height 53
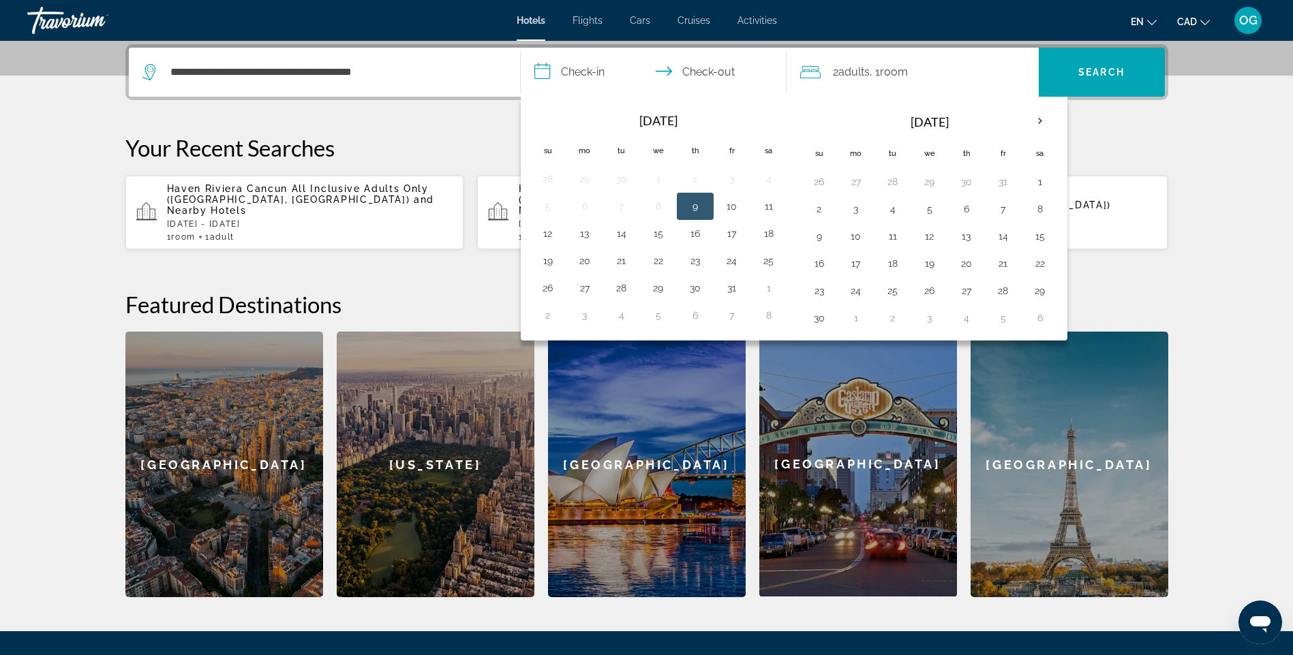
click at [702, 204] on button "9" at bounding box center [695, 206] width 22 height 19
click at [555, 238] on button "12" at bounding box center [548, 233] width 22 height 19
type input "**********"
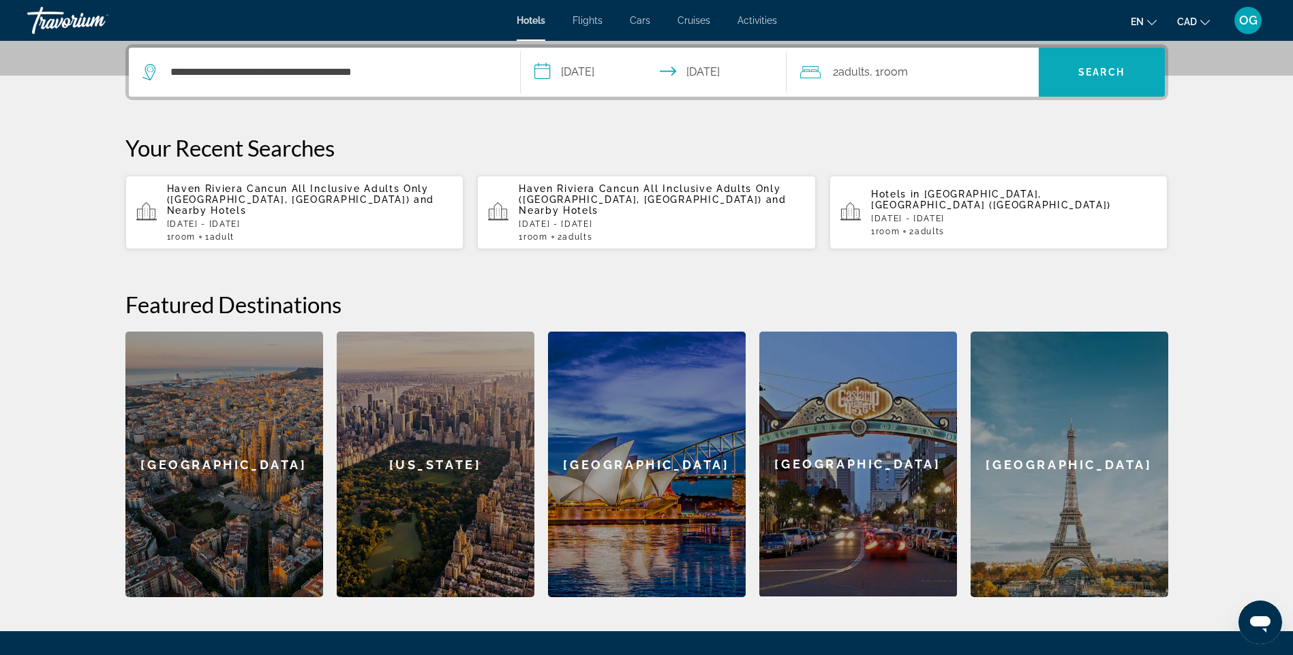
click at [1089, 65] on span "Search" at bounding box center [1101, 72] width 126 height 33
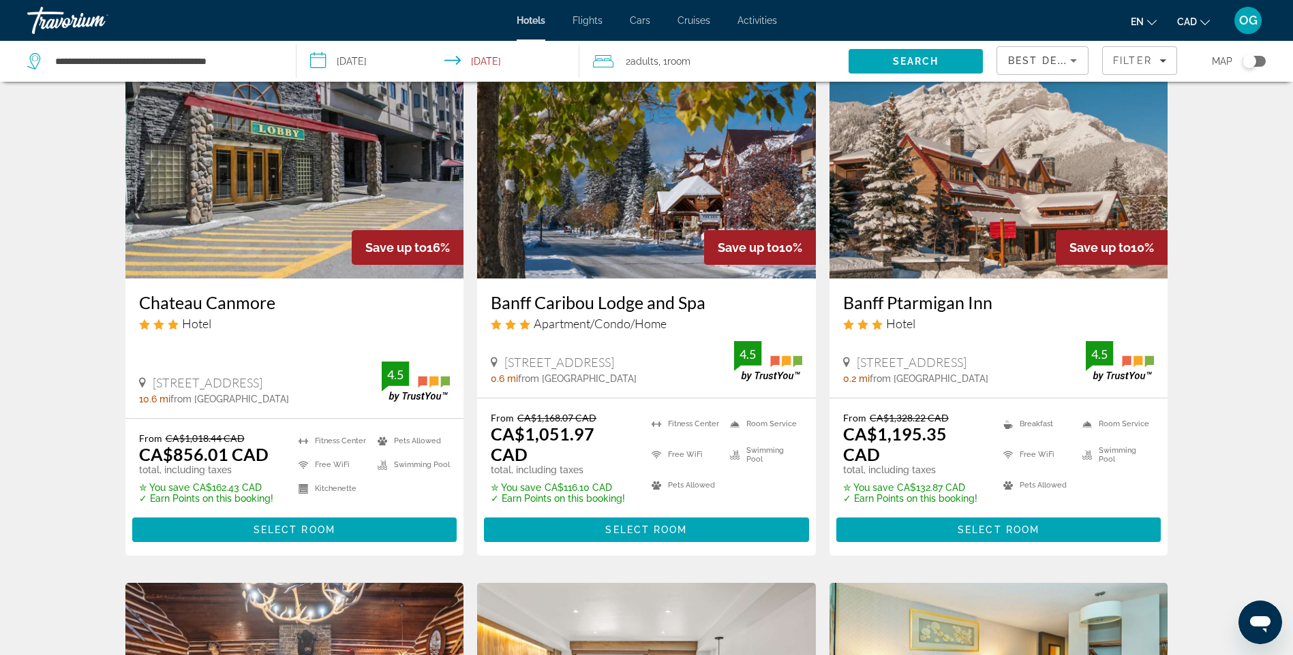
scroll to position [68, 0]
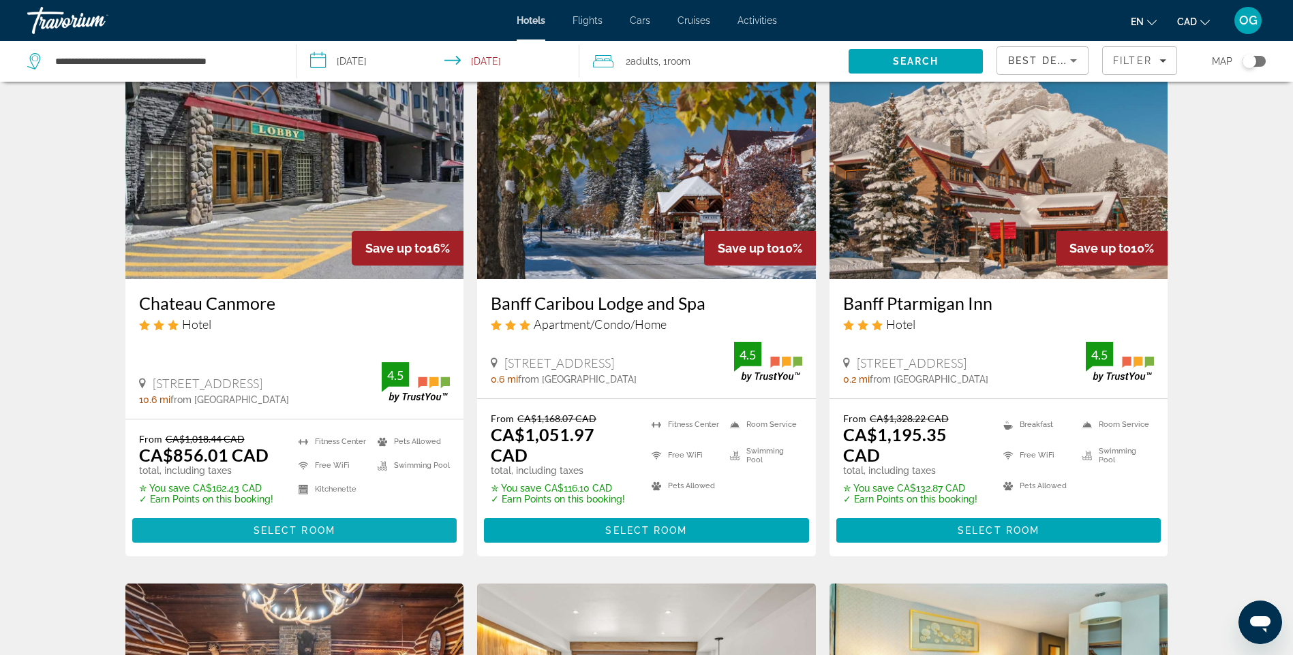
click at [287, 525] on span "Select Room" at bounding box center [294, 530] width 82 height 11
